Goal: Task Accomplishment & Management: Manage account settings

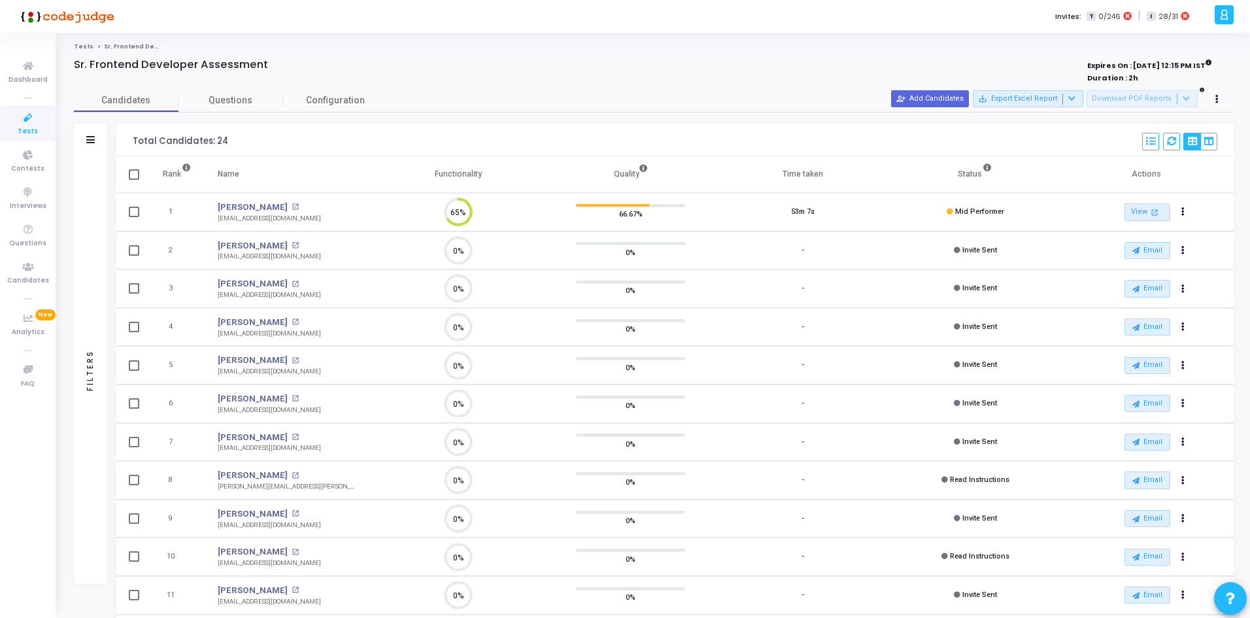
click at [26, 120] on icon at bounding box center [27, 118] width 27 height 16
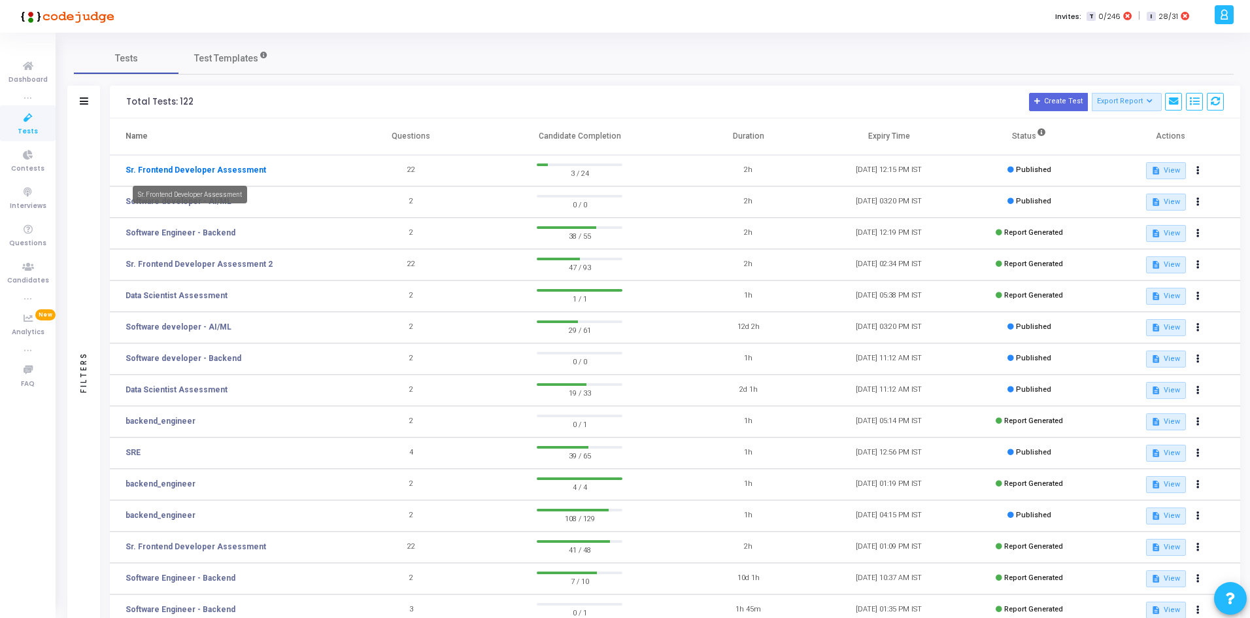
click at [203, 172] on link "Sr. Frontend Developer Assessment" at bounding box center [195, 170] width 141 height 12
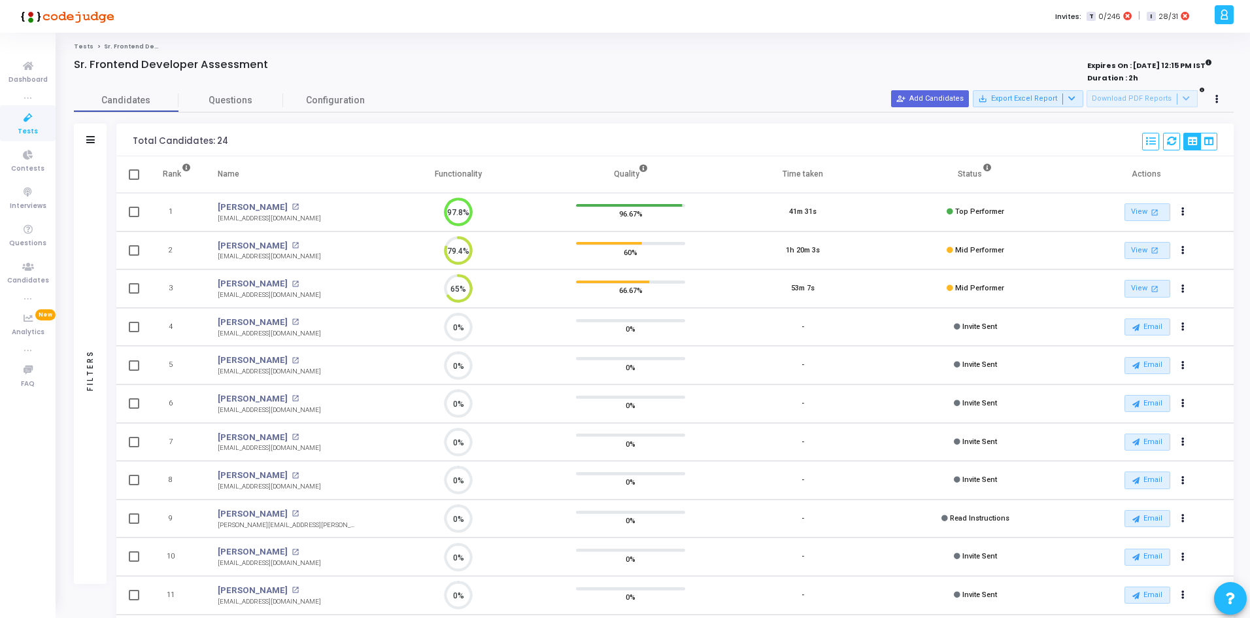
drag, startPoint x: 289, startPoint y: 257, endPoint x: 216, endPoint y: 255, distance: 73.2
click at [216, 255] on td "[PERSON_NAME] open_in_new [EMAIL_ADDRESS][DOMAIN_NAME]" at bounding box center [288, 250] width 167 height 39
drag, startPoint x: 299, startPoint y: 218, endPoint x: 216, endPoint y: 224, distance: 82.6
click at [216, 224] on td "[PERSON_NAME] open_in_new [EMAIL_ADDRESS][DOMAIN_NAME]" at bounding box center [288, 212] width 167 height 39
drag, startPoint x: 297, startPoint y: 259, endPoint x: 220, endPoint y: 263, distance: 77.2
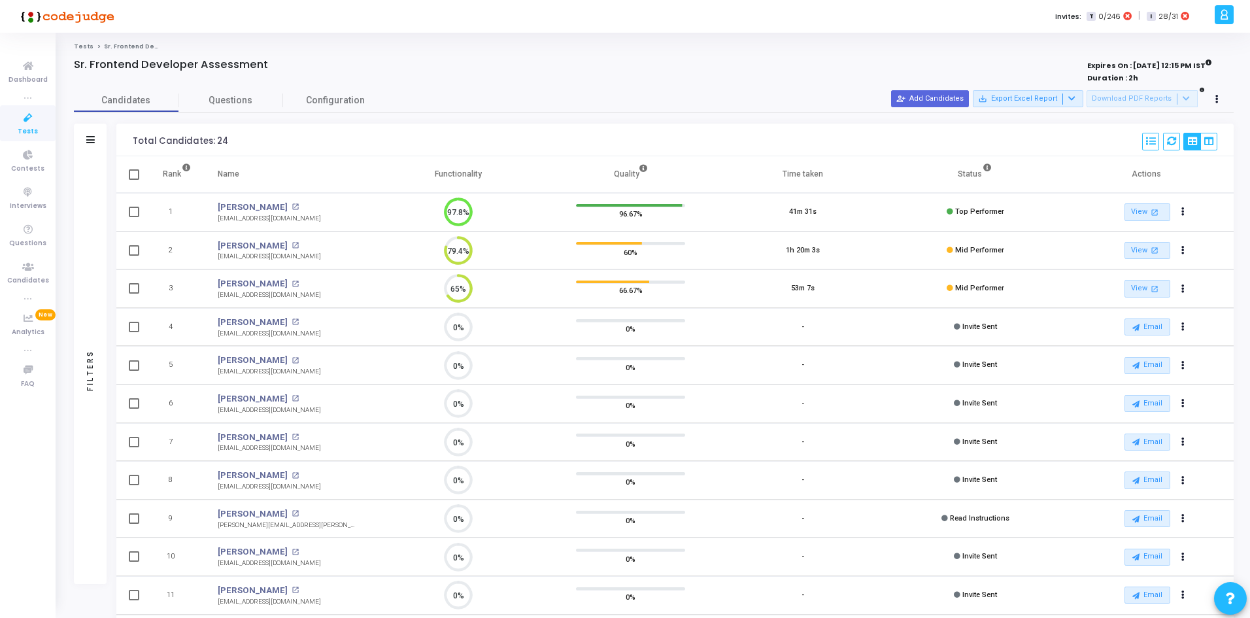
click at [220, 263] on td "[PERSON_NAME] open_in_new [EMAIL_ADDRESS][DOMAIN_NAME]" at bounding box center [288, 250] width 167 height 39
copy div "[EMAIL_ADDRESS][DOMAIN_NAME]"
click at [3, 124] on link "Tests" at bounding box center [28, 123] width 56 height 36
